Goal: Task Accomplishment & Management: Complete application form

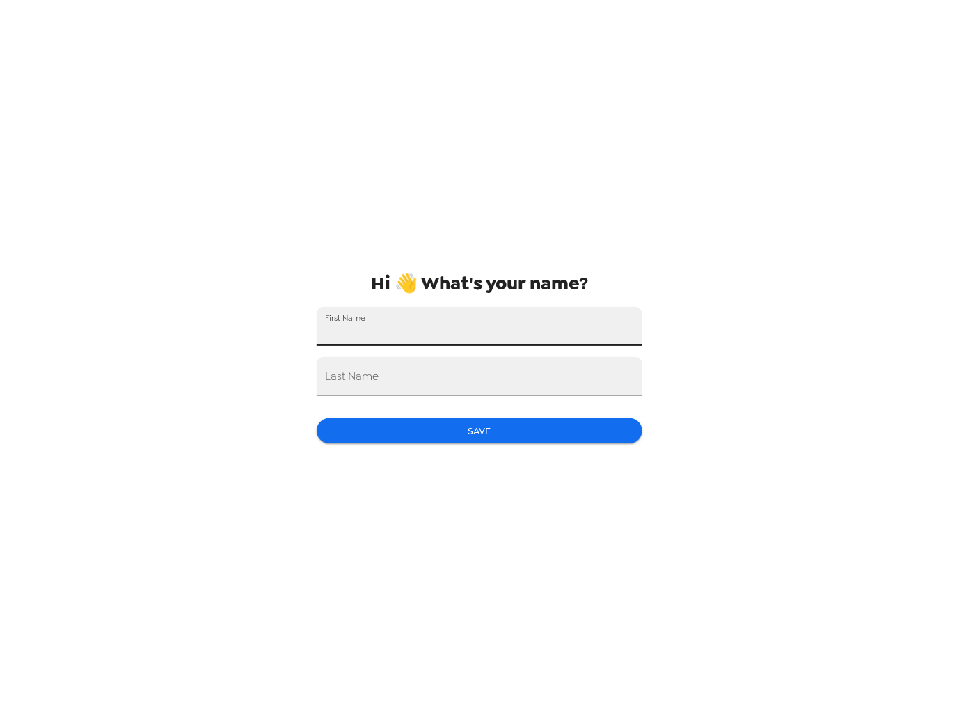
click at [326, 326] on input "First Name" at bounding box center [480, 326] width 326 height 39
type input "[PERSON_NAME]"
click at [327, 376] on div "Last Name" at bounding box center [480, 376] width 326 height 39
type input "Bass"
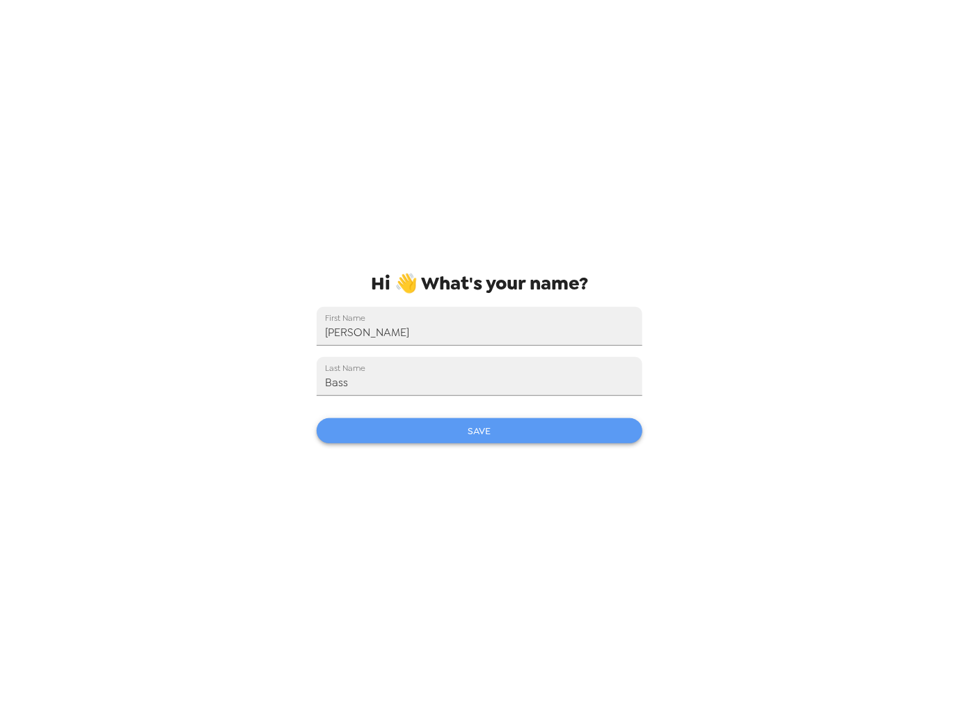
click at [462, 430] on button "Save" at bounding box center [480, 431] width 326 height 26
